Goal: Transaction & Acquisition: Subscribe to service/newsletter

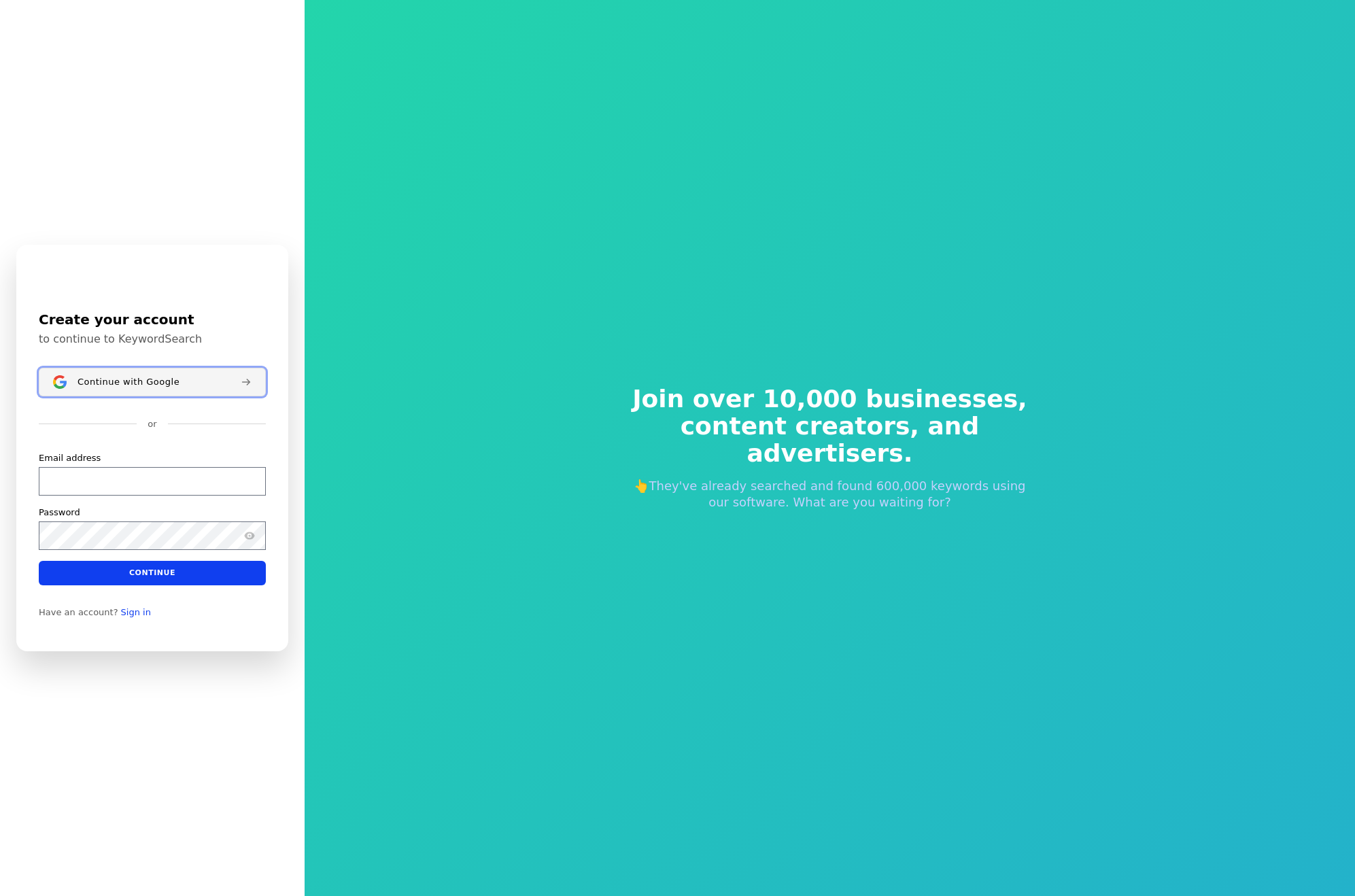
click at [133, 395] on button "Continue with Google" at bounding box center [152, 382] width 227 height 29
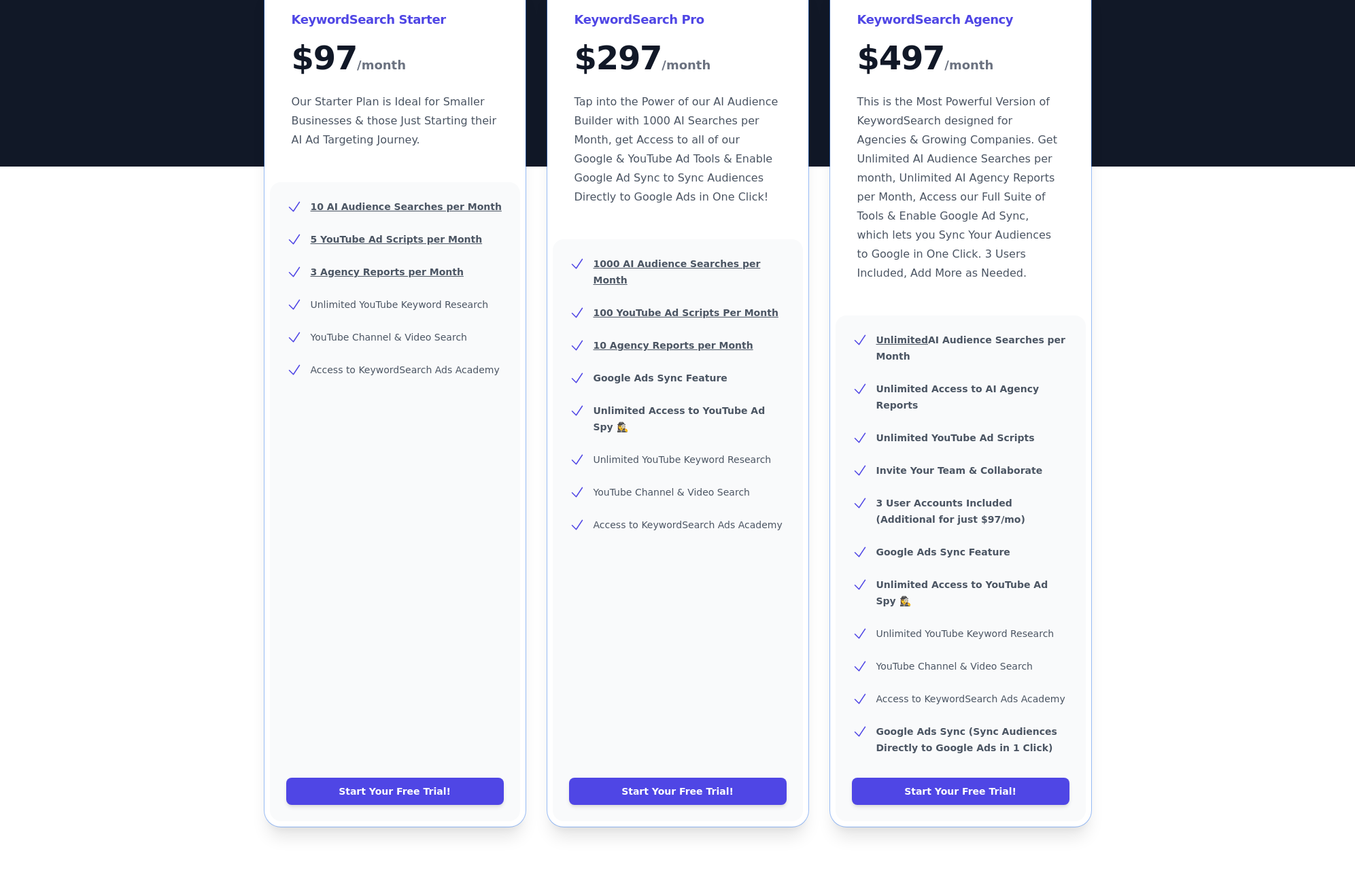
scroll to position [318, 0]
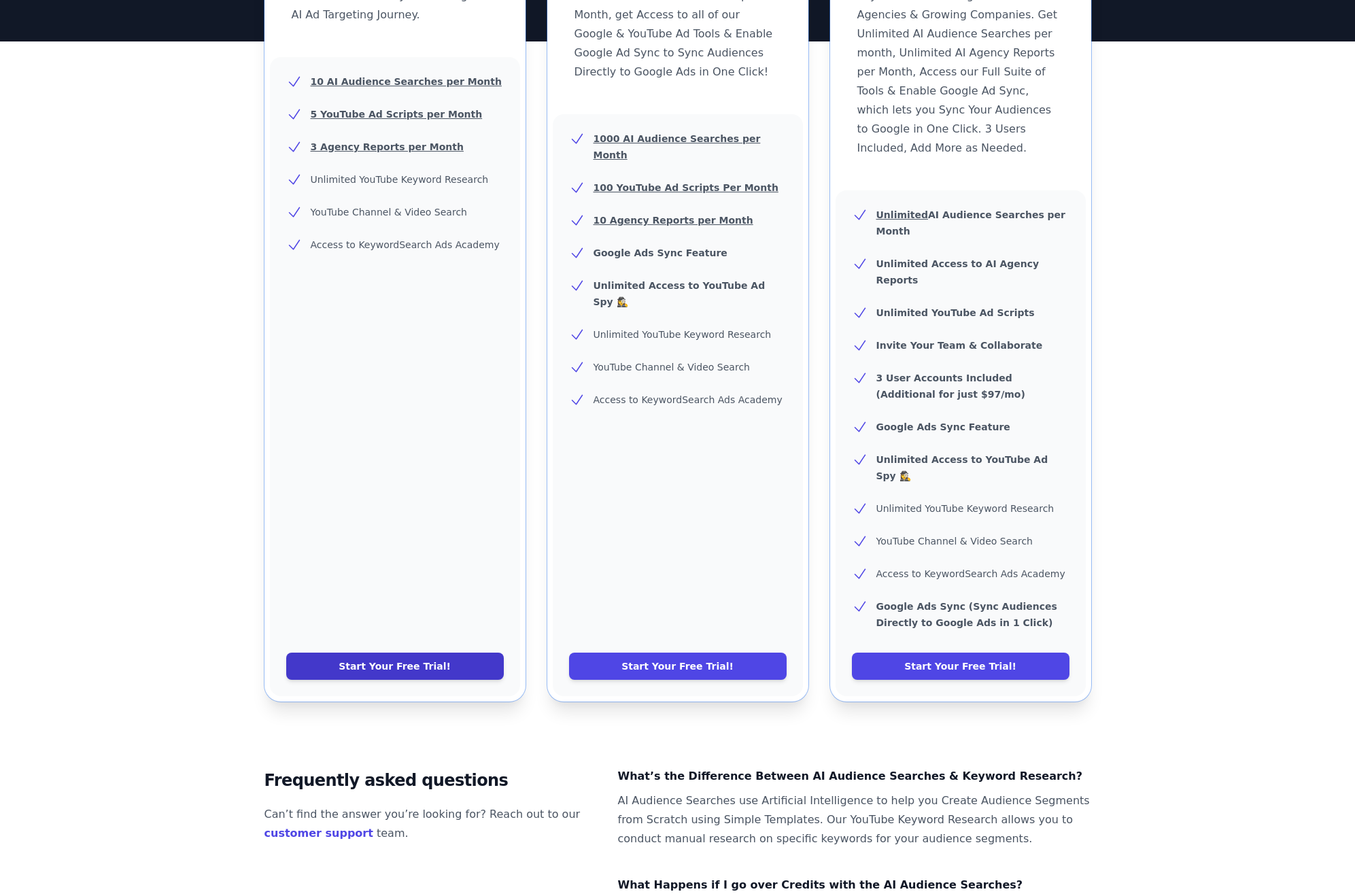
click at [380, 653] on link "Start Your Free Trial!" at bounding box center [395, 666] width 218 height 27
